Goal: Find specific page/section: Find specific page/section

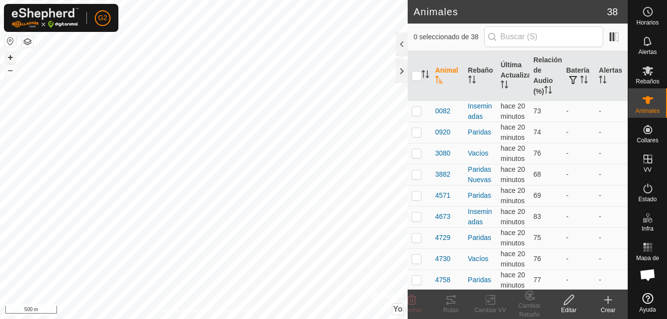
click at [10, 59] on button "+" at bounding box center [10, 58] width 12 height 12
click at [7, 58] on button "+" at bounding box center [10, 58] width 12 height 12
click at [446, 299] on icon at bounding box center [450, 300] width 9 height 8
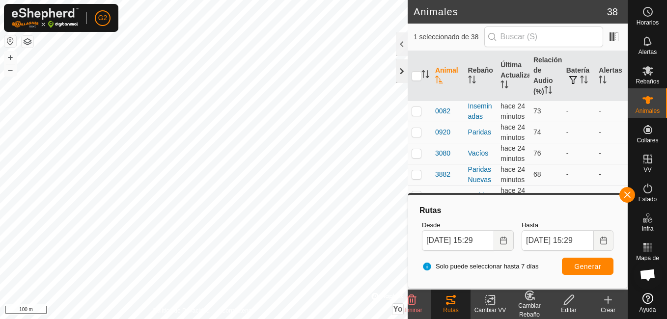
click at [401, 70] on div at bounding box center [402, 71] width 12 height 24
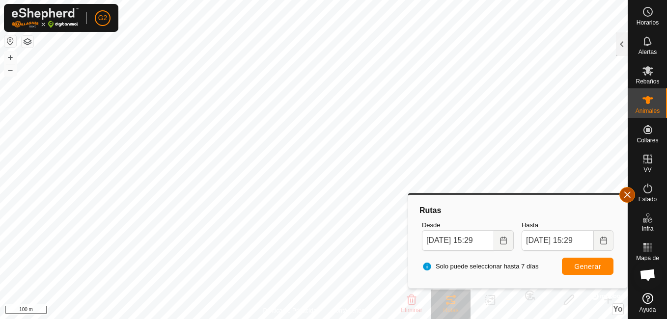
click at [629, 201] on button "button" at bounding box center [627, 195] width 16 height 16
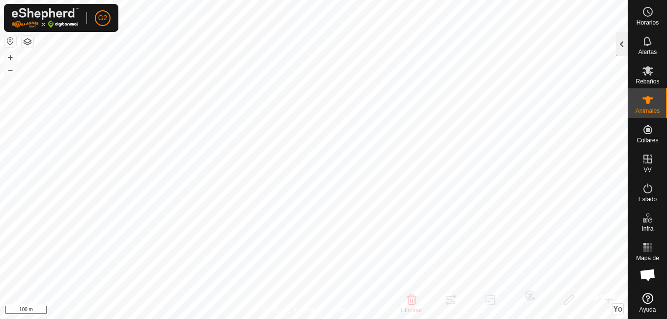
click at [620, 37] on div at bounding box center [622, 44] width 12 height 24
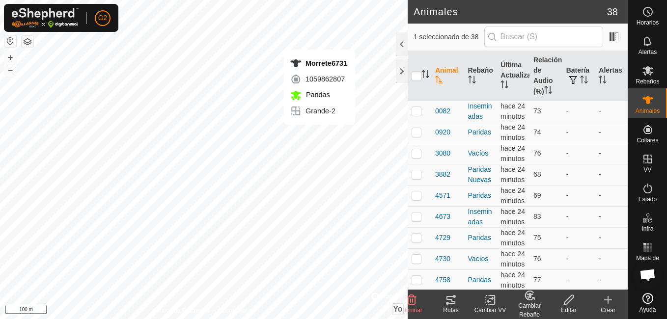
checkbox input "false"
click at [456, 296] on icon at bounding box center [451, 300] width 12 height 12
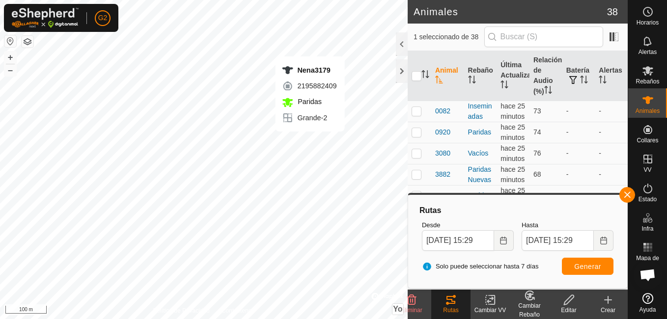
checkbox input "false"
checkbox input "true"
click at [628, 195] on button "button" at bounding box center [627, 195] width 16 height 16
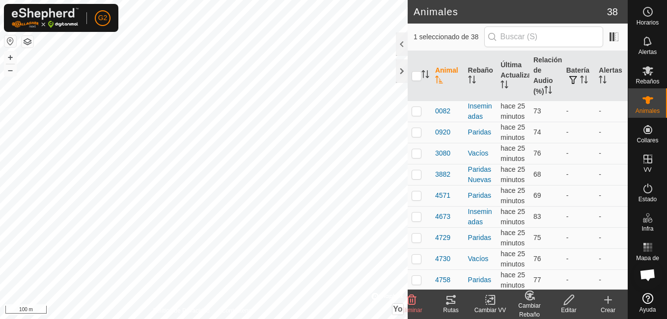
click at [447, 304] on icon at bounding box center [450, 300] width 9 height 8
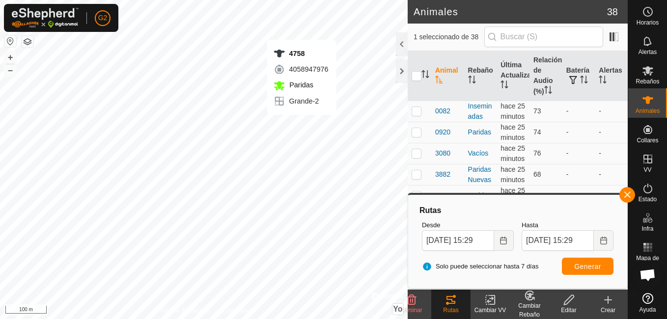
checkbox input "true"
checkbox input "false"
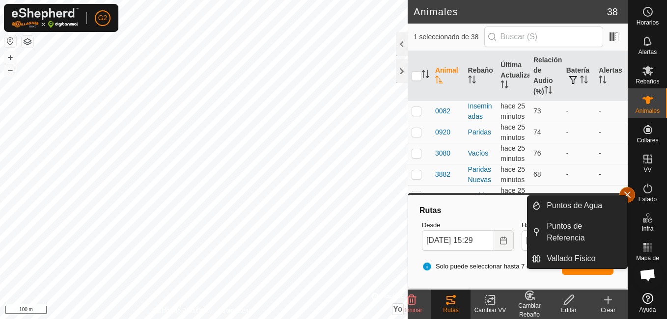
click at [633, 196] on button "button" at bounding box center [627, 195] width 16 height 16
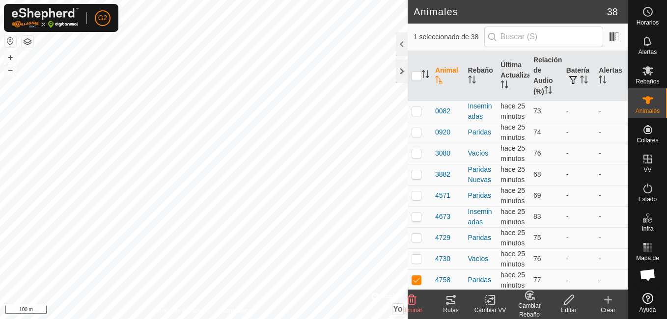
click at [454, 304] on icon at bounding box center [451, 300] width 12 height 12
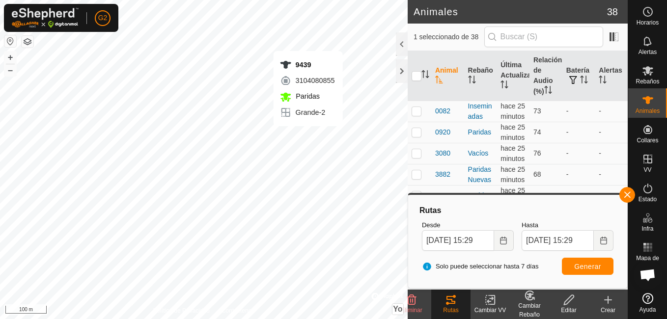
checkbox input "false"
click at [631, 196] on button "button" at bounding box center [627, 195] width 16 height 16
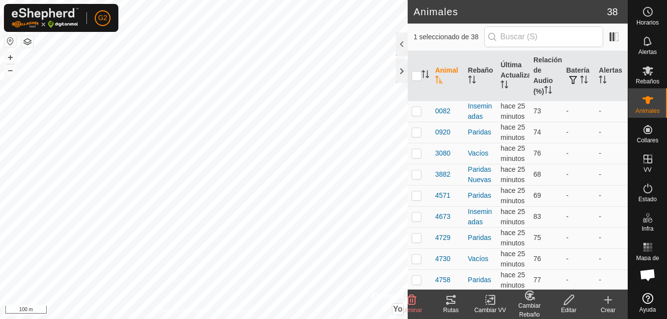
click at [451, 309] on div "Rutas" at bounding box center [450, 310] width 39 height 9
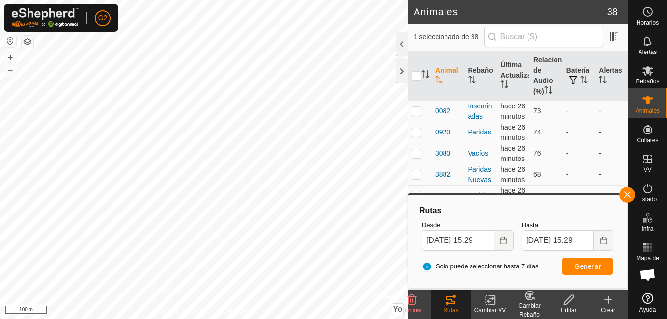
checkbox input "false"
checkbox input "true"
click at [624, 198] on button "button" at bounding box center [627, 195] width 16 height 16
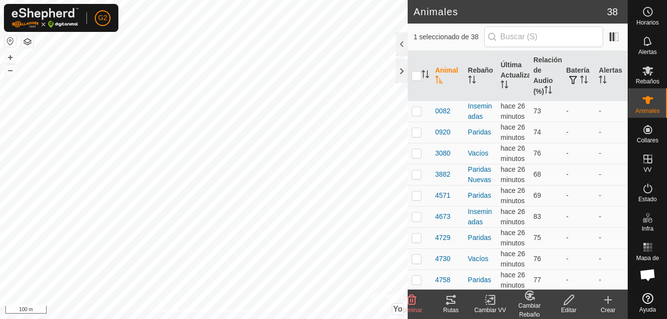
click at [455, 305] on icon at bounding box center [451, 300] width 12 height 12
click at [451, 299] on icon at bounding box center [450, 300] width 9 height 8
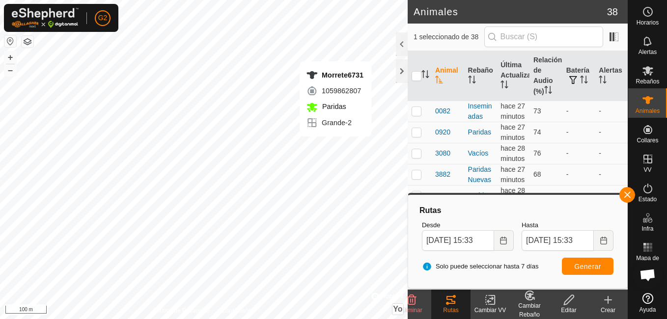
checkbox input "false"
checkbox input "true"
click at [628, 190] on button "button" at bounding box center [627, 195] width 16 height 16
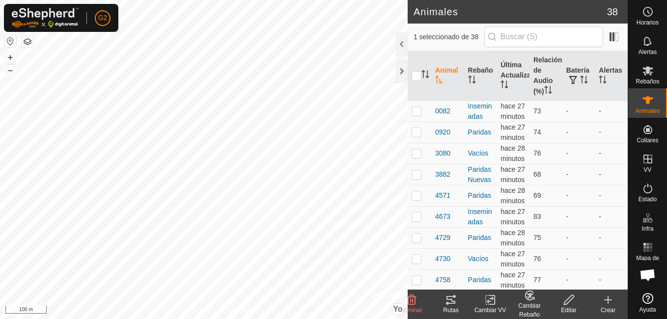
click at [453, 299] on icon at bounding box center [451, 300] width 12 height 12
